Goal: Transaction & Acquisition: Subscribe to service/newsletter

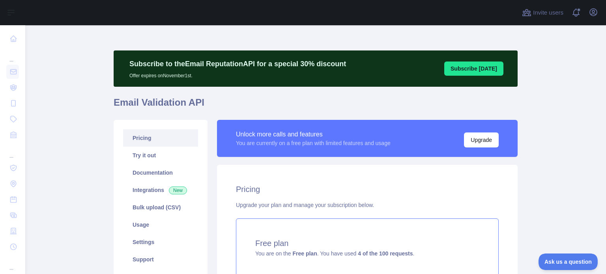
scroll to position [79, 0]
